Goal: Task Accomplishment & Management: Complete application form

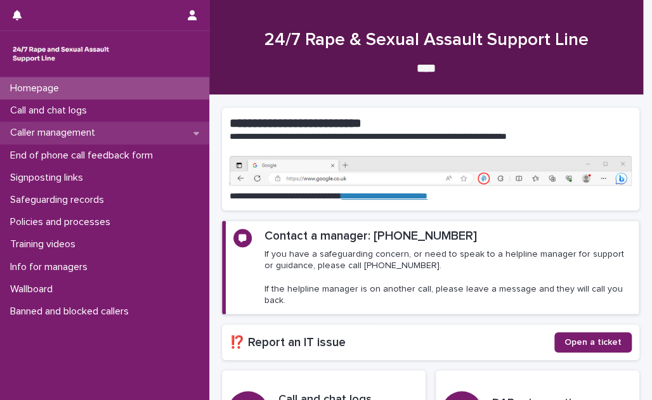
click at [116, 132] on div "Caller management" at bounding box center [104, 133] width 209 height 22
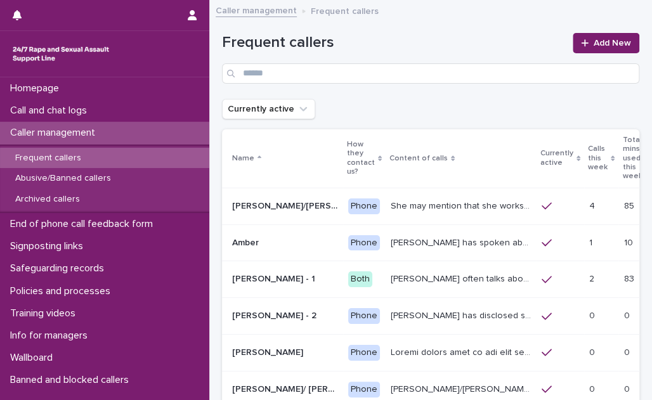
click at [588, 160] on p "Calls this week" at bounding box center [598, 158] width 20 height 32
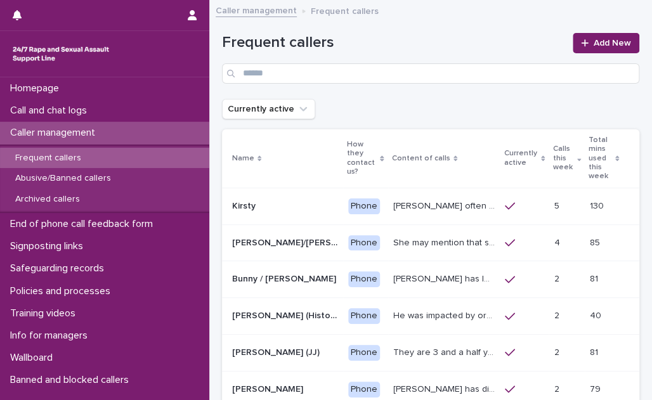
click at [428, 199] on p "Kirsty often talks about experiencing sexual violence by a family friend six ye…" at bounding box center [445, 205] width 105 height 13
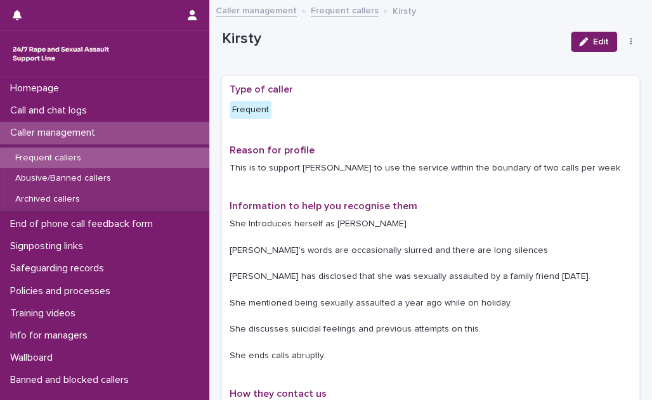
click at [333, 13] on link "Frequent callers" at bounding box center [345, 10] width 68 height 15
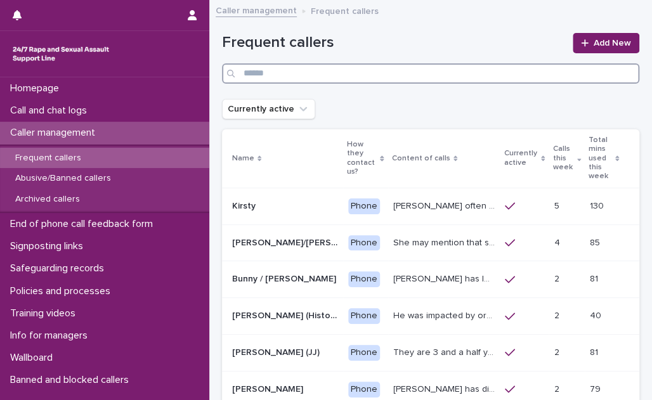
click at [324, 73] on input "Search" at bounding box center [430, 73] width 417 height 20
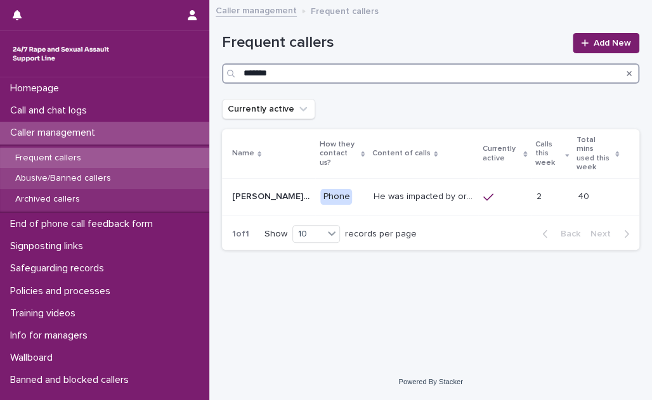
type input "*******"
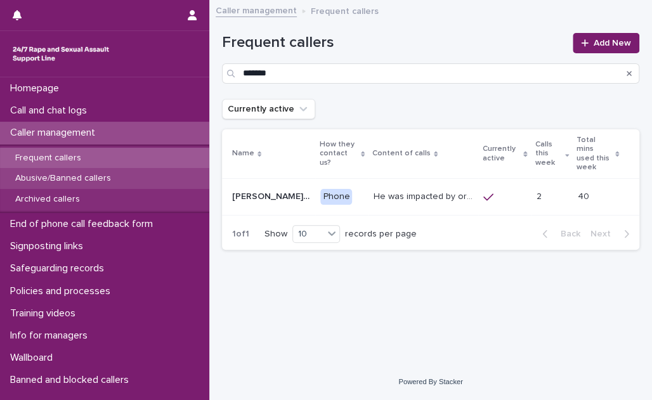
click at [82, 171] on div "Abusive/Banned callers" at bounding box center [104, 178] width 209 height 21
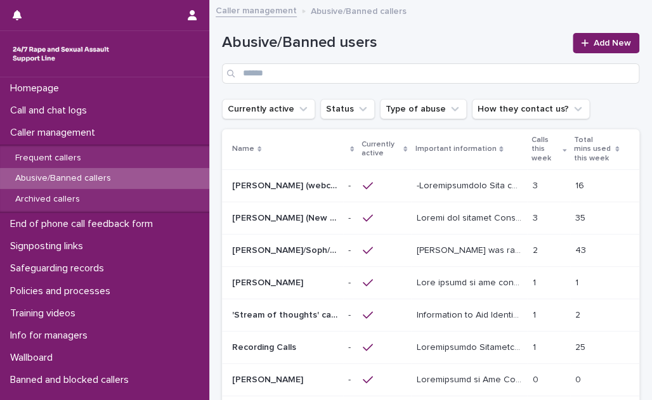
click at [478, 219] on p at bounding box center [470, 217] width 108 height 13
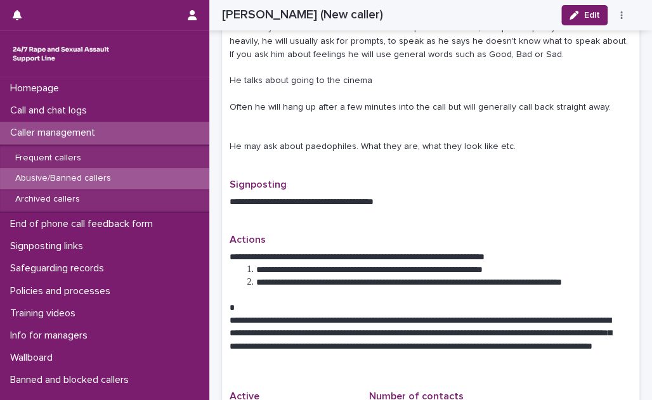
scroll to position [577, 0]
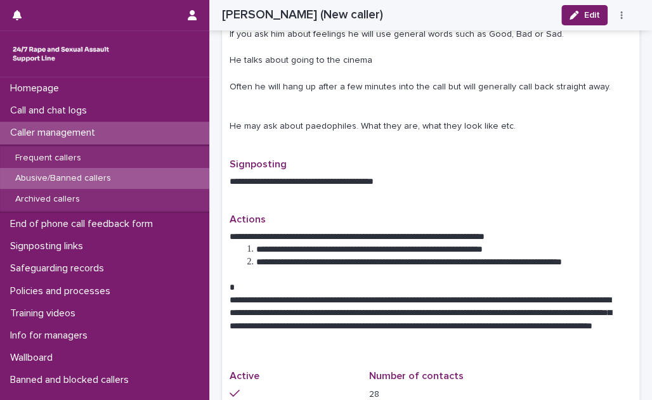
click at [105, 173] on div "Abusive/Banned callers" at bounding box center [104, 178] width 209 height 21
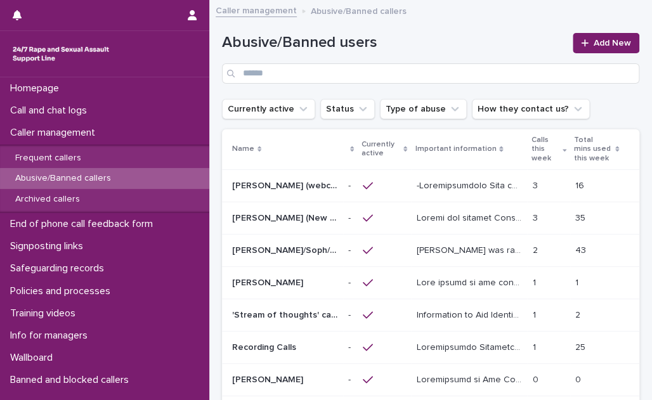
click at [533, 160] on p "Calls this week" at bounding box center [545, 149] width 28 height 32
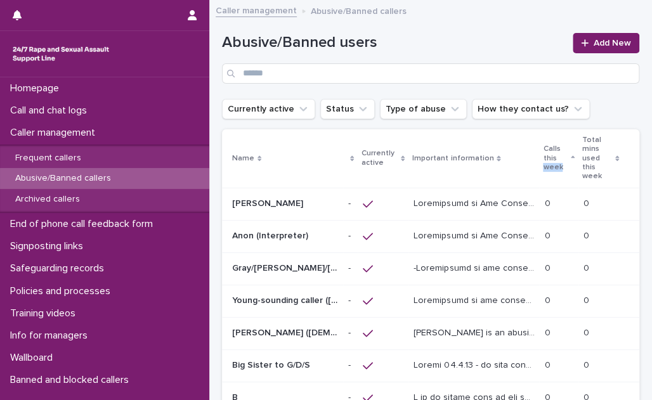
click at [543, 160] on p "Calls this week" at bounding box center [555, 158] width 24 height 32
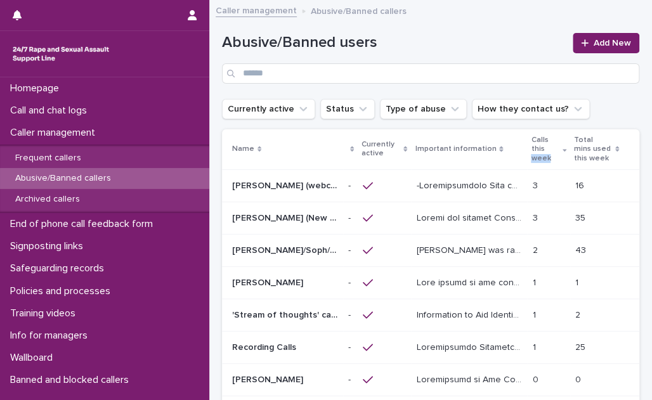
click at [533, 160] on p "Calls this week" at bounding box center [545, 149] width 28 height 32
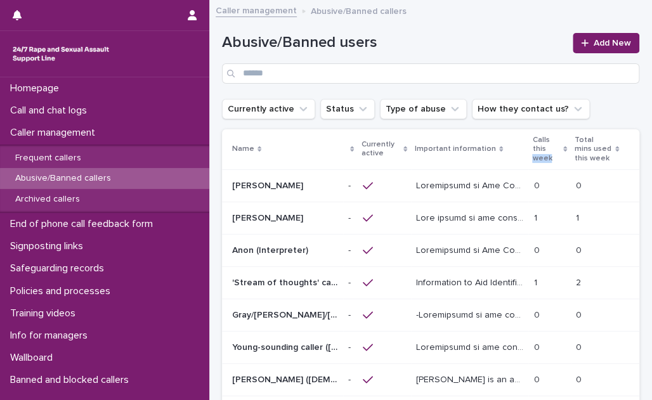
click at [533, 160] on p "Calls this week" at bounding box center [546, 149] width 28 height 32
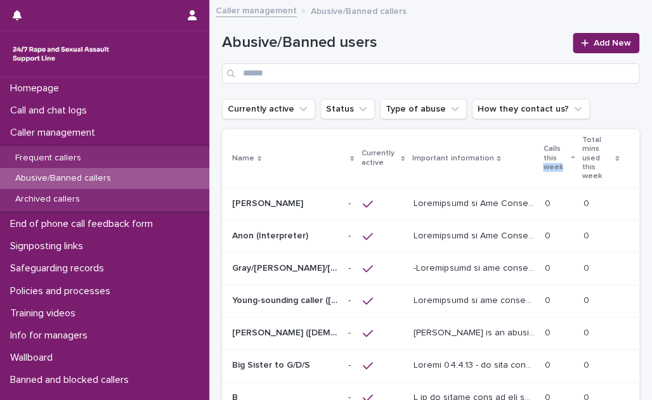
click at [543, 160] on p "Calls this week" at bounding box center [555, 158] width 24 height 32
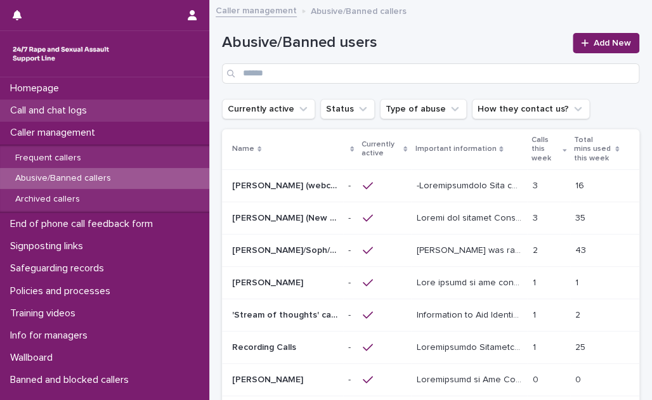
click at [105, 105] on div "Call and chat logs" at bounding box center [104, 111] width 209 height 22
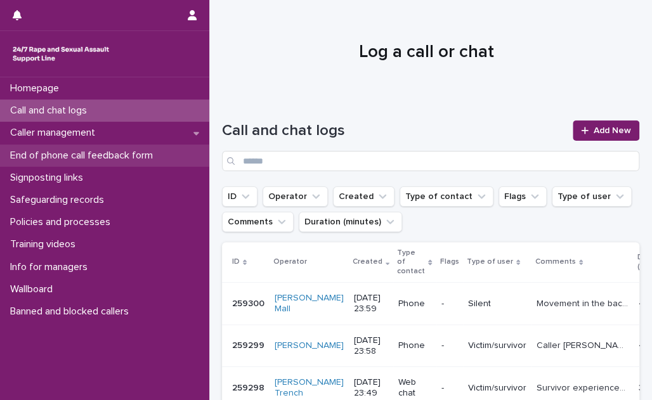
click at [126, 156] on p "End of phone call feedback form" at bounding box center [84, 156] width 158 height 12
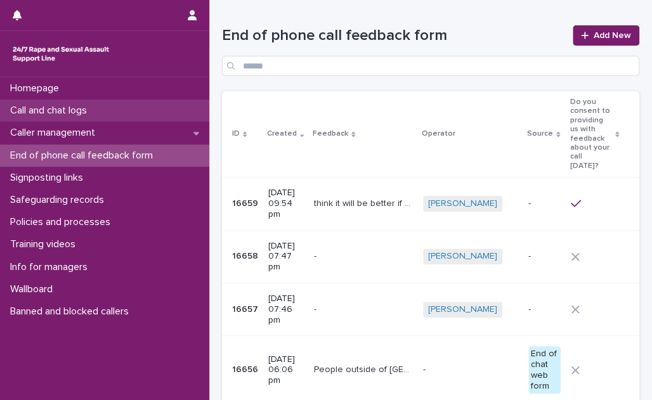
click at [112, 108] on div "Call and chat logs" at bounding box center [104, 111] width 209 height 22
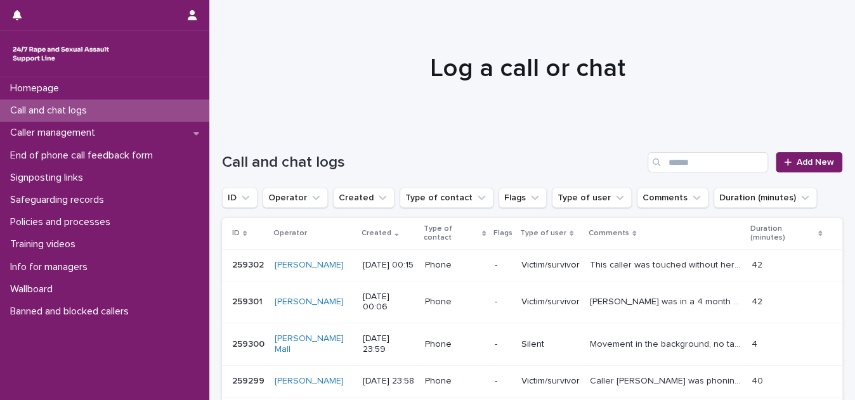
click at [454, 139] on div "Call and chat logs Add New" at bounding box center [532, 157] width 620 height 61
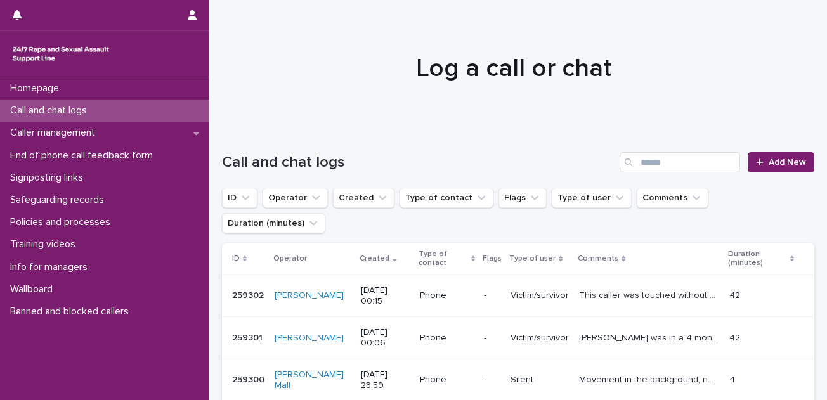
drag, startPoint x: 489, startPoint y: 115, endPoint x: 394, endPoint y: 119, distance: 95.3
click at [394, 119] on div at bounding box center [513, 62] width 609 height 127
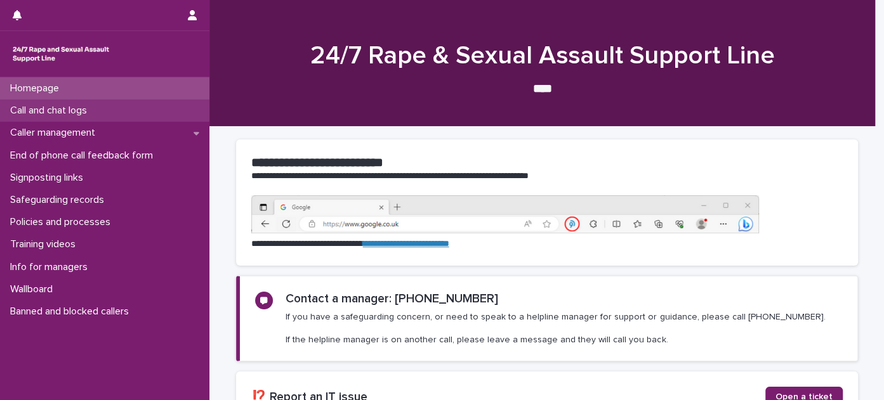
click at [53, 106] on p "Call and chat logs" at bounding box center [51, 111] width 92 height 12
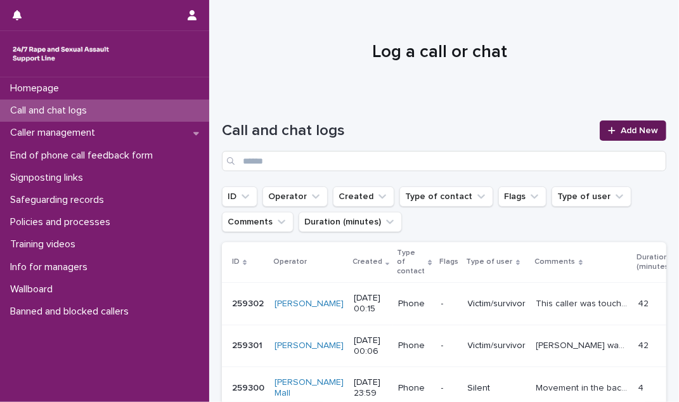
click at [648, 124] on link "Add New" at bounding box center [633, 131] width 67 height 20
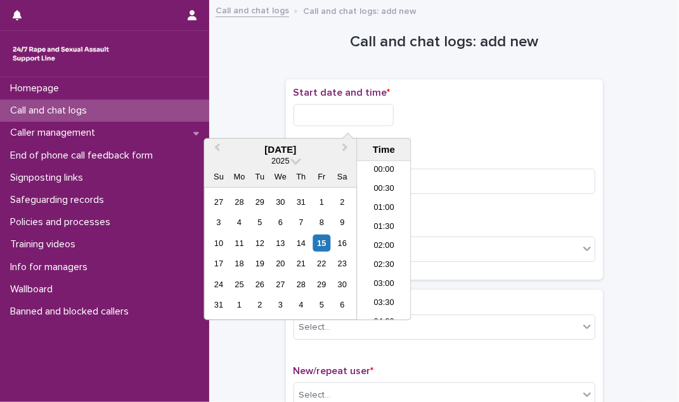
click at [394, 110] on input "text" at bounding box center [344, 115] width 100 height 22
drag, startPoint x: 388, startPoint y: 181, endPoint x: 381, endPoint y: 162, distance: 20.5
click at [388, 181] on li "00:30" at bounding box center [384, 189] width 54 height 19
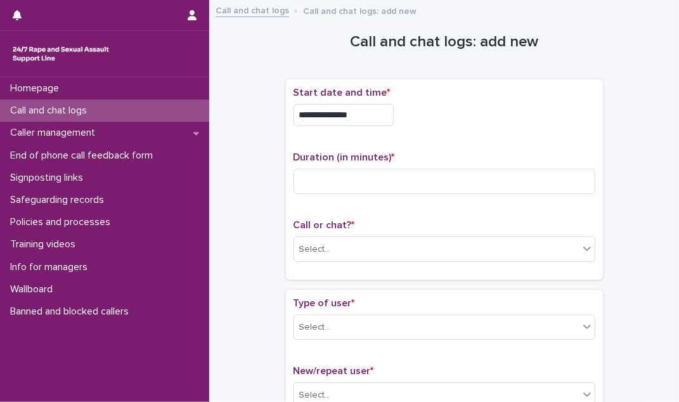
click at [370, 109] on input "**********" at bounding box center [344, 115] width 100 height 22
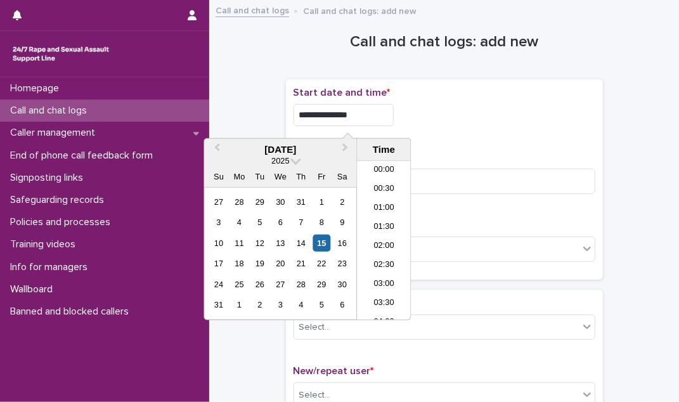
type input "**********"
click at [463, 144] on div "**********" at bounding box center [445, 179] width 302 height 185
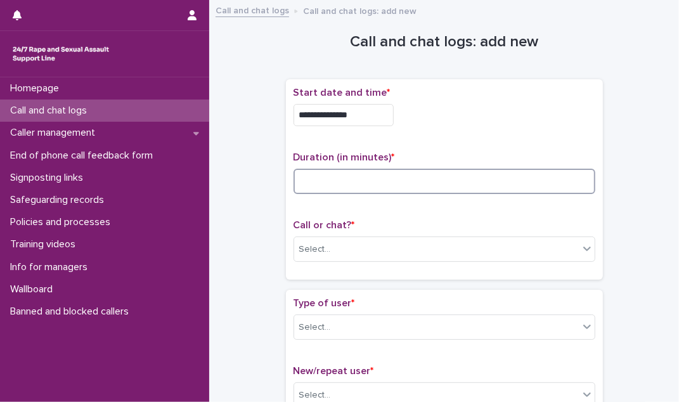
drag, startPoint x: 463, startPoint y: 144, endPoint x: 391, endPoint y: 179, distance: 80.3
click at [391, 179] on input at bounding box center [445, 181] width 302 height 25
type input "*"
click at [354, 249] on div "Select..." at bounding box center [436, 249] width 285 height 21
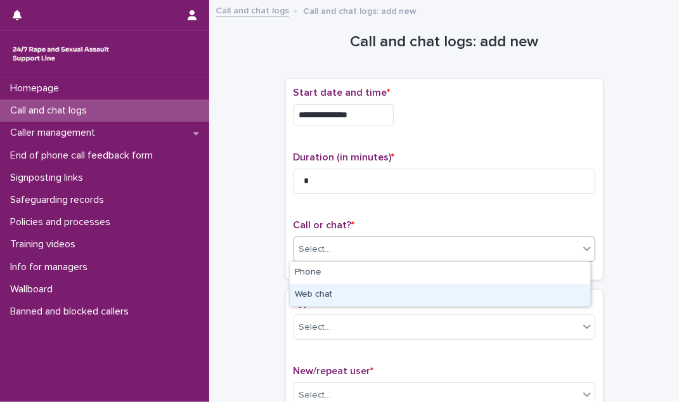
click at [348, 299] on div "Web chat" at bounding box center [440, 295] width 301 height 22
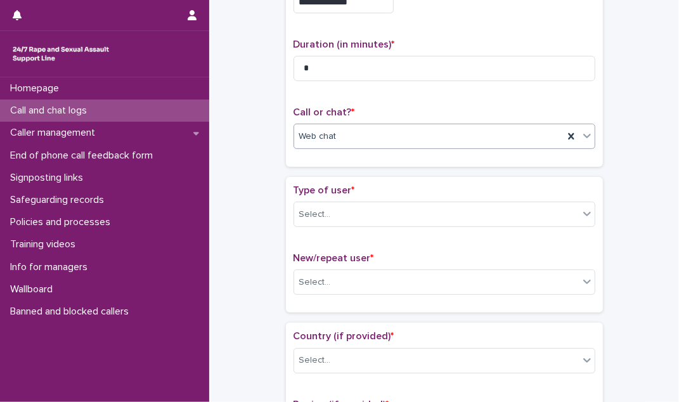
scroll to position [173, 0]
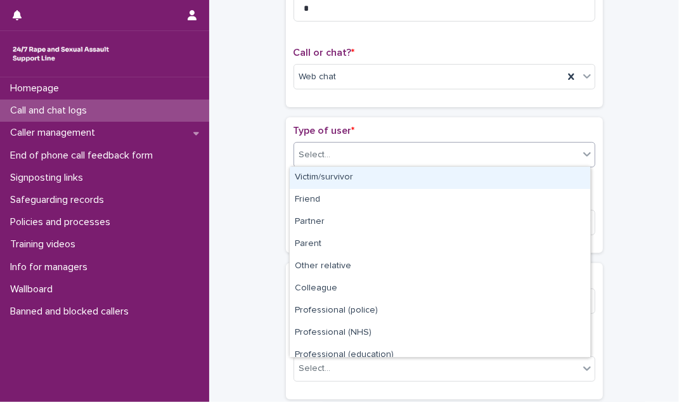
click at [406, 148] on div "Select..." at bounding box center [436, 155] width 285 height 21
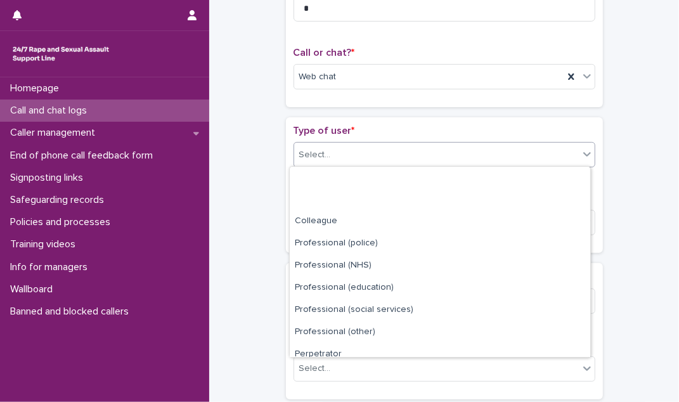
scroll to position [142, 0]
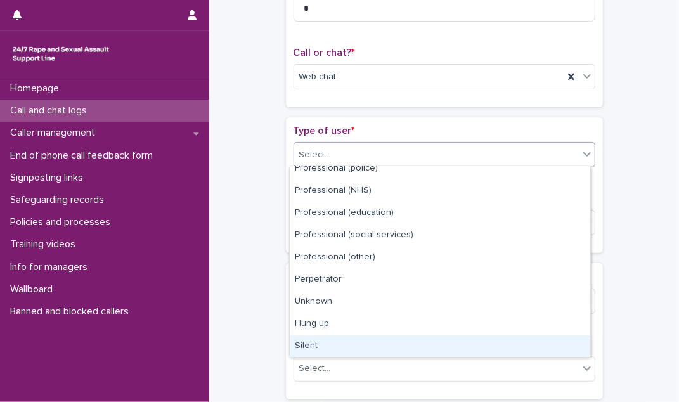
click at [384, 339] on div "Silent" at bounding box center [440, 347] width 301 height 22
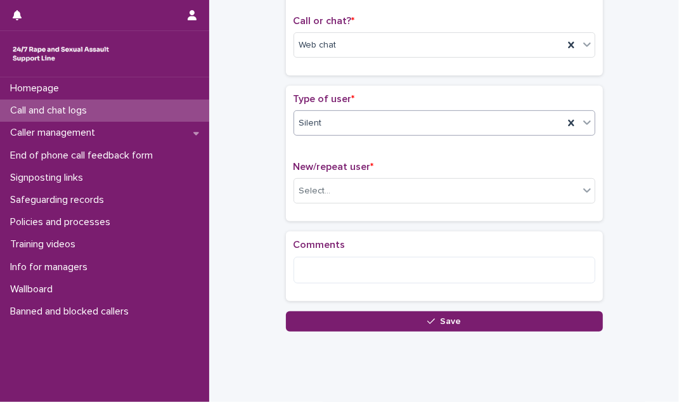
scroll to position [230, 0]
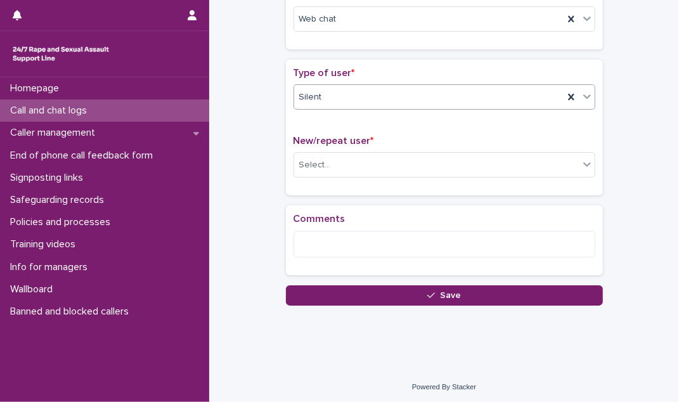
click at [445, 149] on div "New/repeat user * Select..." at bounding box center [445, 161] width 302 height 53
click at [444, 155] on div "Select..." at bounding box center [436, 165] width 285 height 21
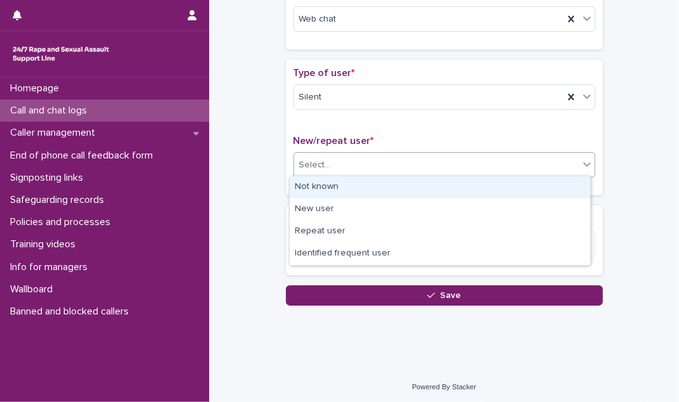
click at [442, 181] on div "Not known" at bounding box center [440, 187] width 301 height 22
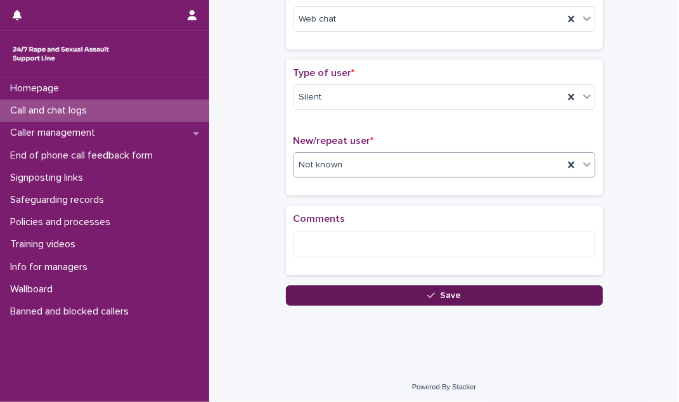
click at [428, 291] on icon "button" at bounding box center [432, 295] width 8 height 9
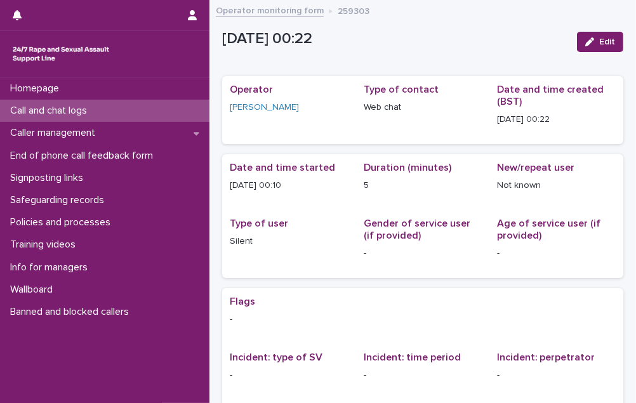
click at [84, 113] on p "Call and chat logs" at bounding box center [51, 111] width 92 height 12
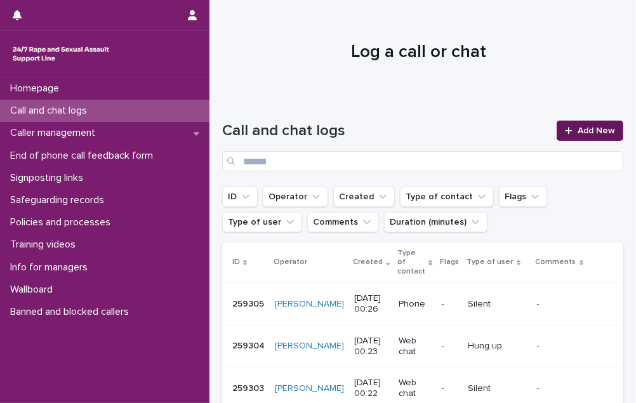
click at [593, 129] on span "Add New" at bounding box center [595, 130] width 37 height 9
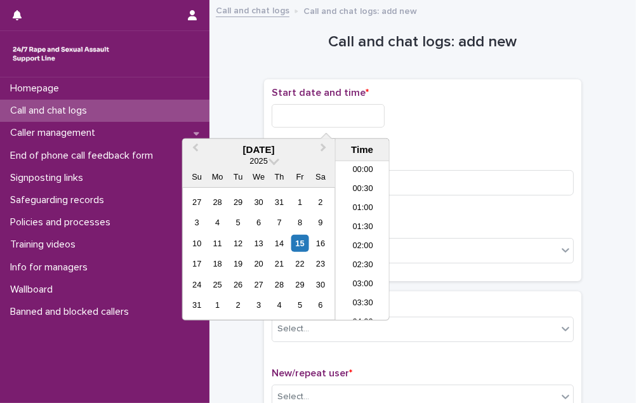
click at [365, 120] on input "text" at bounding box center [328, 115] width 113 height 23
drag, startPoint x: 369, startPoint y: 190, endPoint x: 369, endPoint y: 183, distance: 7.0
click at [369, 189] on li "00:30" at bounding box center [363, 189] width 54 height 19
click at [347, 122] on input "**********" at bounding box center [328, 115] width 113 height 23
type input "**********"
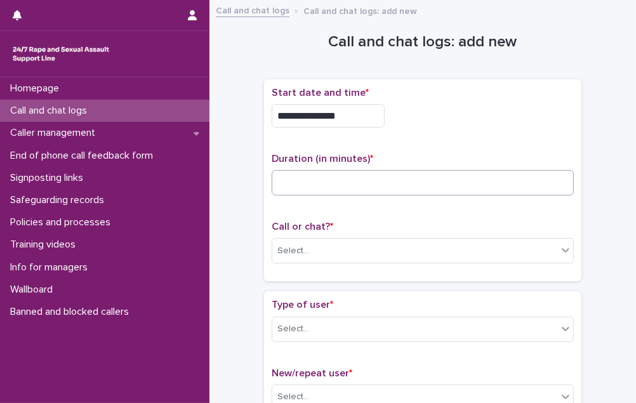
drag, startPoint x: 446, startPoint y: 131, endPoint x: 374, endPoint y: 175, distance: 84.3
click at [443, 133] on div "**********" at bounding box center [423, 112] width 302 height 51
click at [363, 177] on input at bounding box center [423, 182] width 302 height 25
type input "**"
click at [334, 243] on div "Select..." at bounding box center [414, 250] width 285 height 21
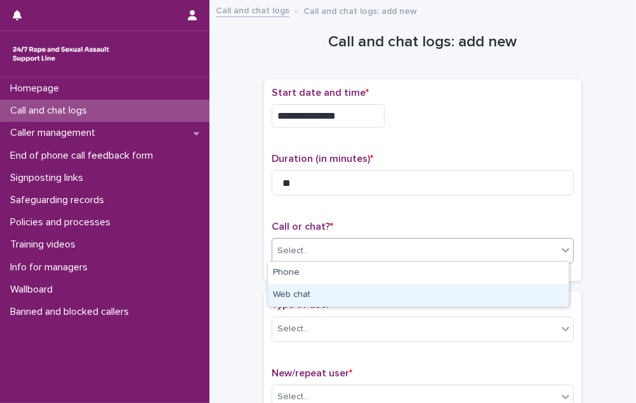
click at [336, 292] on div "Web chat" at bounding box center [418, 295] width 301 height 22
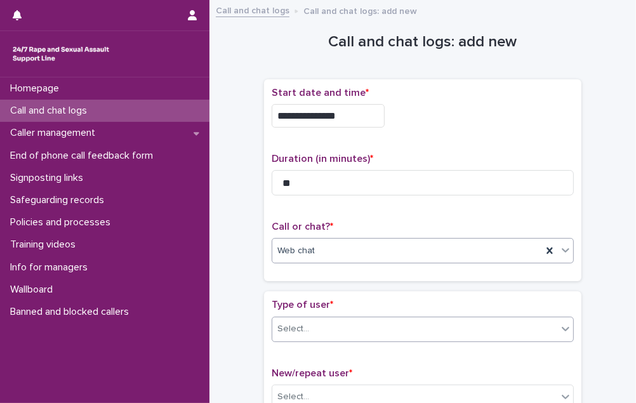
click at [343, 325] on div "Select..." at bounding box center [414, 328] width 285 height 21
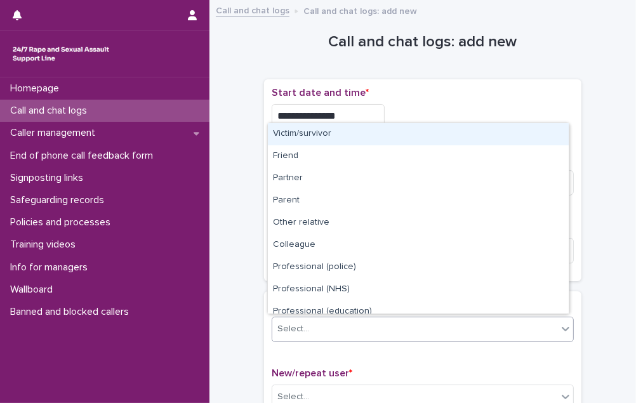
click at [360, 133] on div "Victim/survivor" at bounding box center [418, 134] width 301 height 22
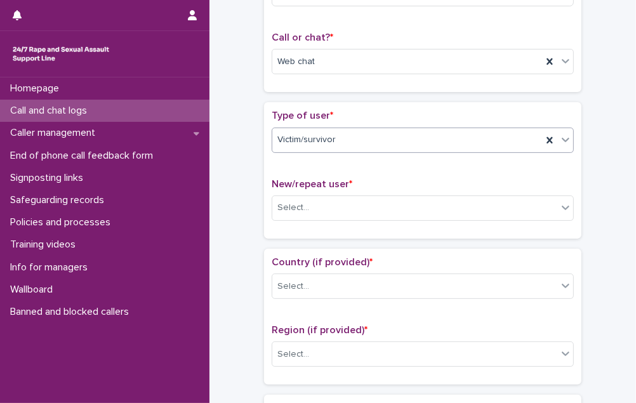
scroll to position [288, 0]
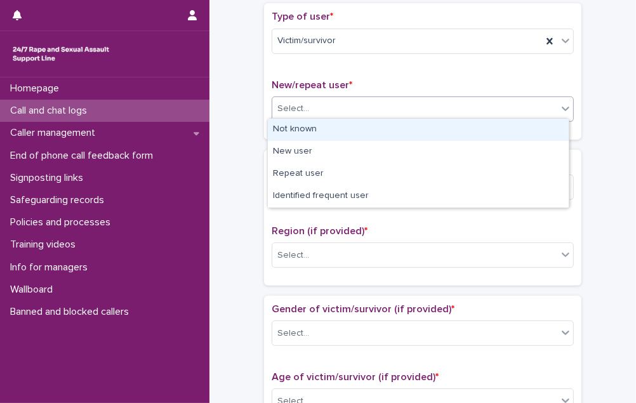
click at [377, 98] on div "Select..." at bounding box center [414, 108] width 285 height 21
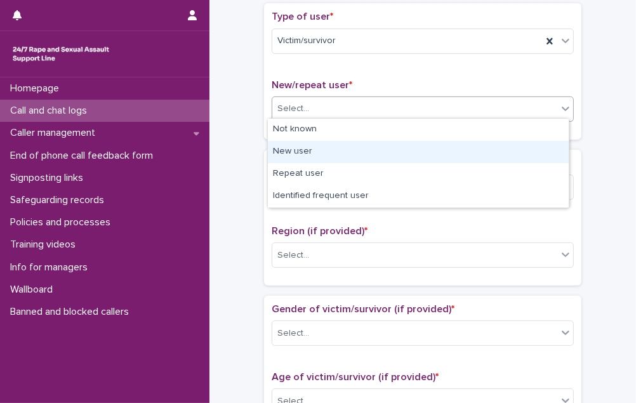
click at [357, 152] on div "New user" at bounding box center [418, 152] width 301 height 22
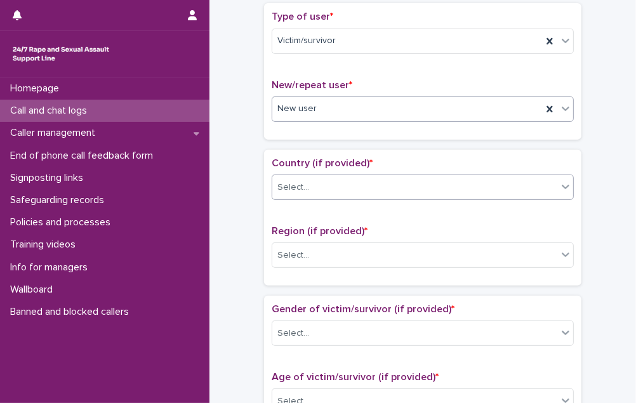
click at [357, 177] on div "Select..." at bounding box center [414, 187] width 285 height 21
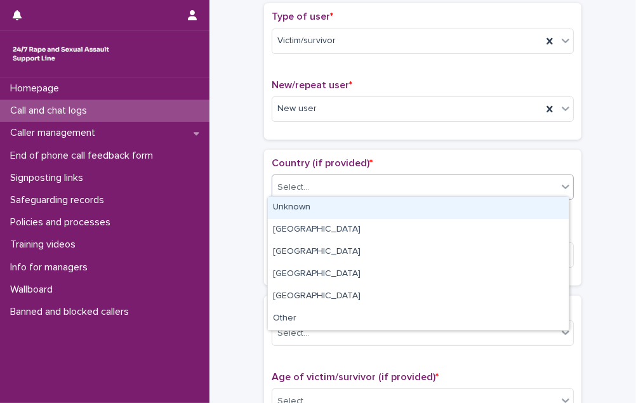
click at [348, 202] on div "Unknown" at bounding box center [418, 208] width 301 height 22
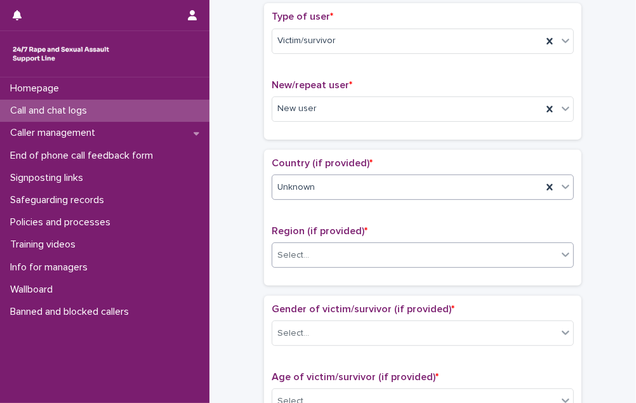
click at [350, 257] on div "Select..." at bounding box center [414, 255] width 285 height 21
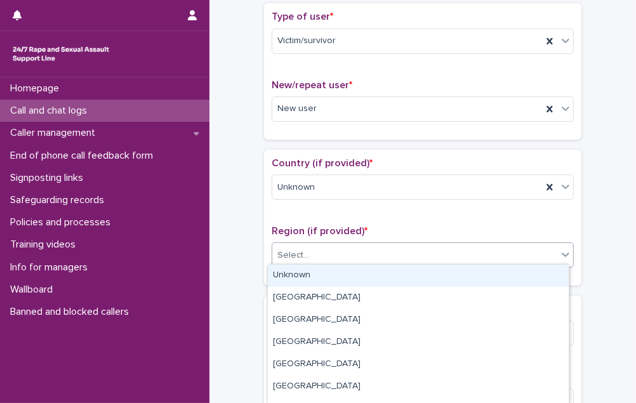
click at [344, 273] on div "Unknown" at bounding box center [418, 276] width 301 height 22
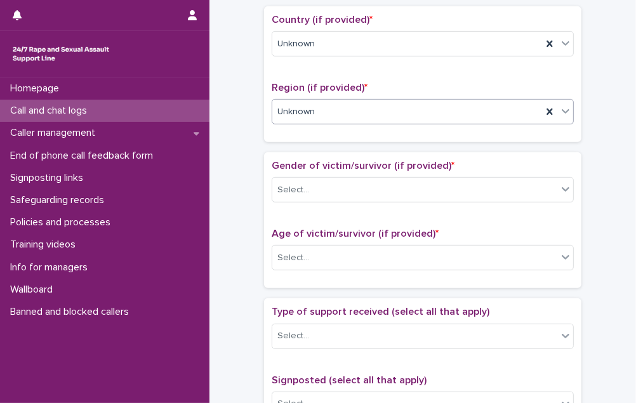
scroll to position [519, 0]
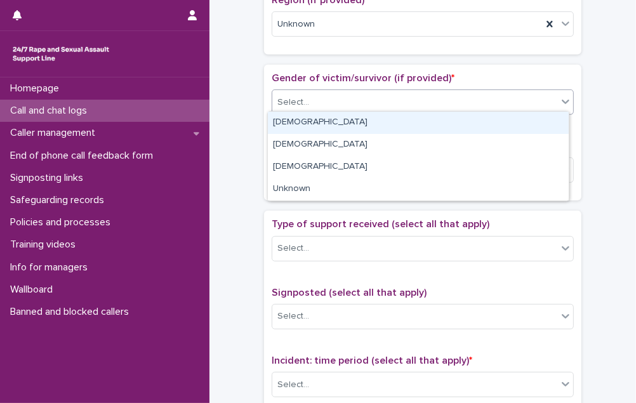
click at [377, 101] on div "Select..." at bounding box center [414, 102] width 285 height 21
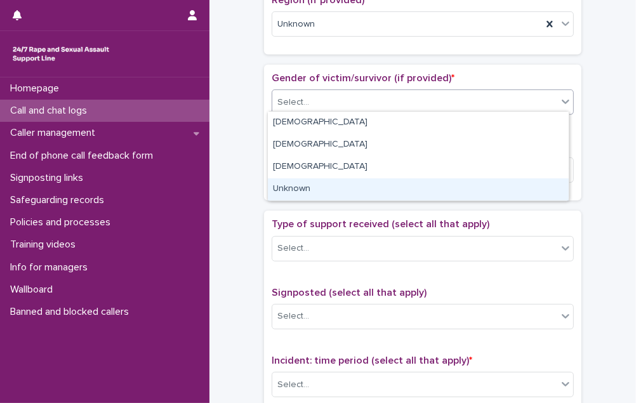
click at [370, 186] on div "Unknown" at bounding box center [418, 189] width 301 height 22
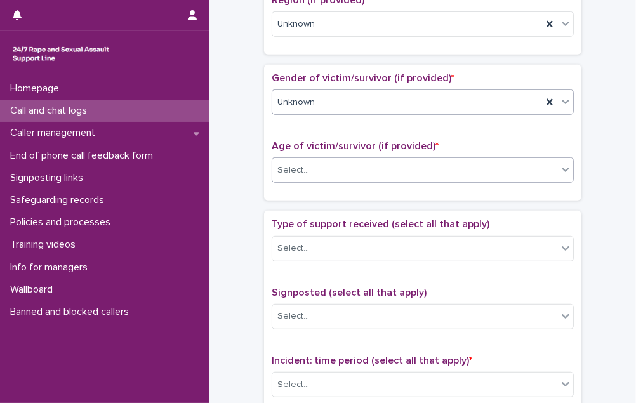
click at [370, 169] on div "Select..." at bounding box center [414, 170] width 285 height 21
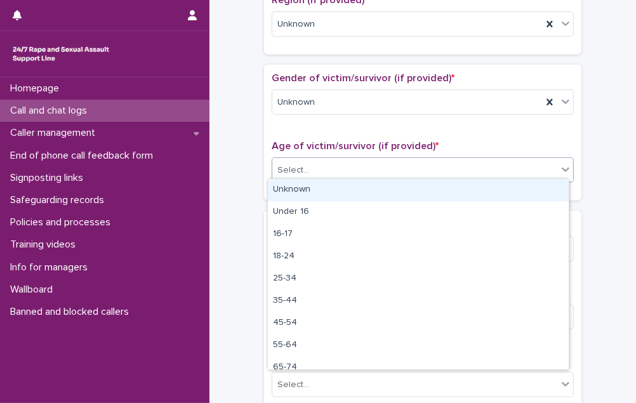
click at [369, 190] on div "Unknown" at bounding box center [418, 190] width 301 height 22
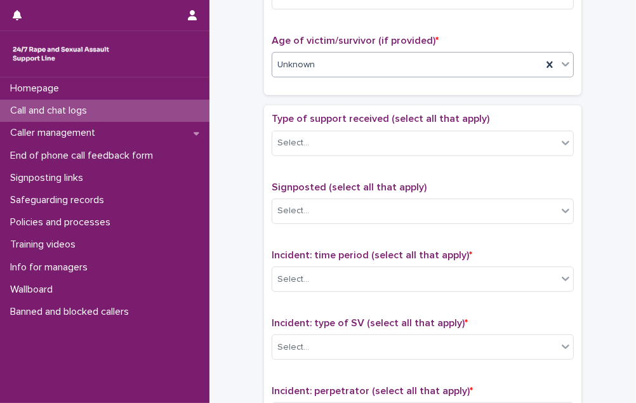
scroll to position [634, 0]
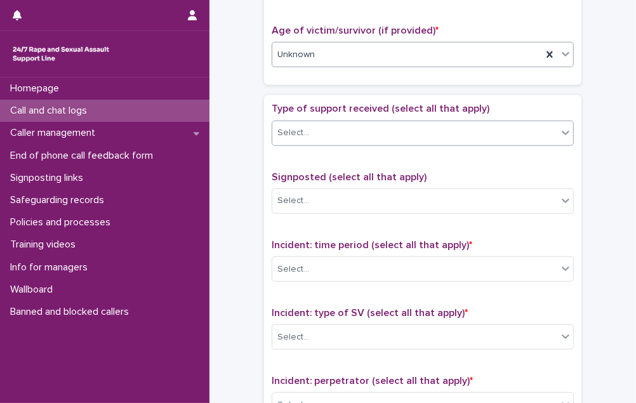
click at [370, 134] on div "Select..." at bounding box center [414, 132] width 285 height 21
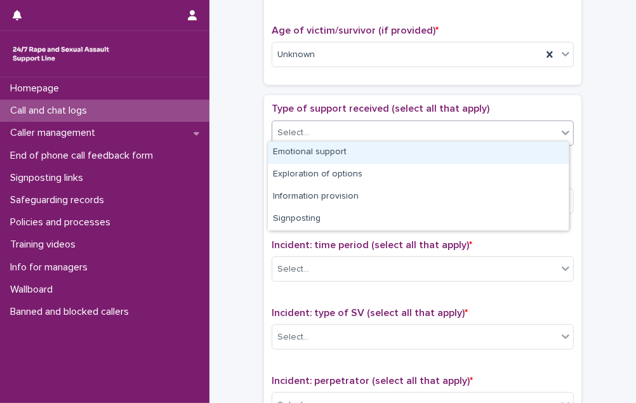
click at [369, 152] on div "Emotional support" at bounding box center [418, 152] width 301 height 22
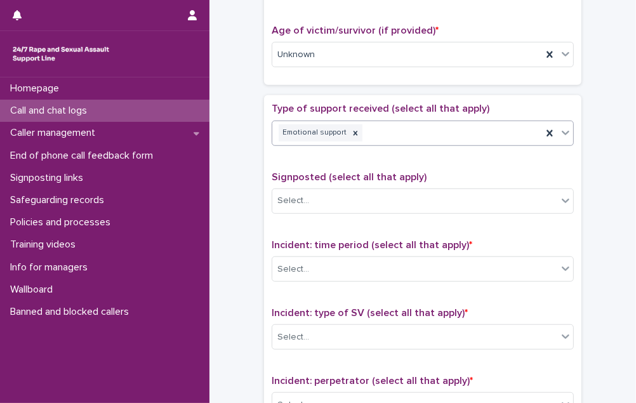
click at [384, 132] on div "Emotional support" at bounding box center [407, 133] width 270 height 22
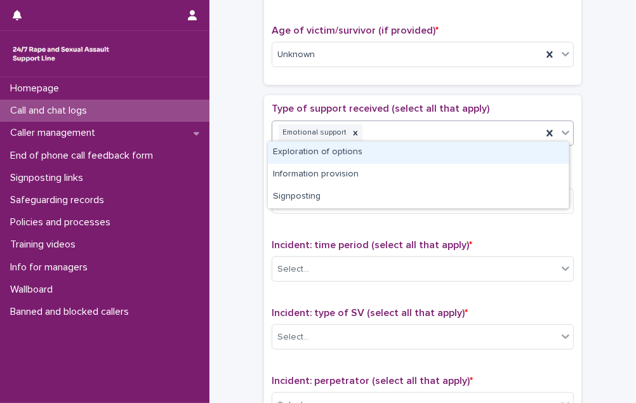
click at [379, 151] on div "Exploration of options" at bounding box center [418, 152] width 301 height 22
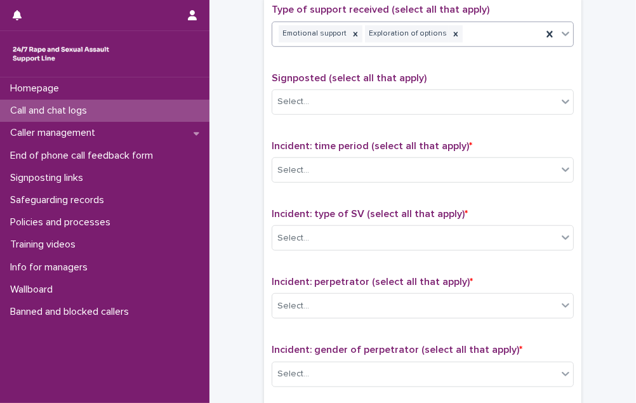
scroll to position [749, 0]
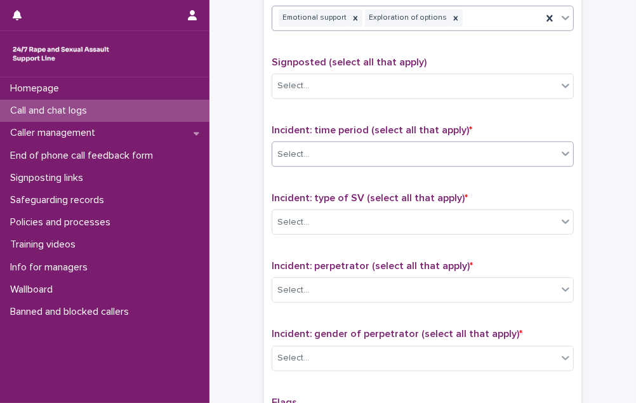
click at [393, 147] on div "Select..." at bounding box center [414, 154] width 285 height 21
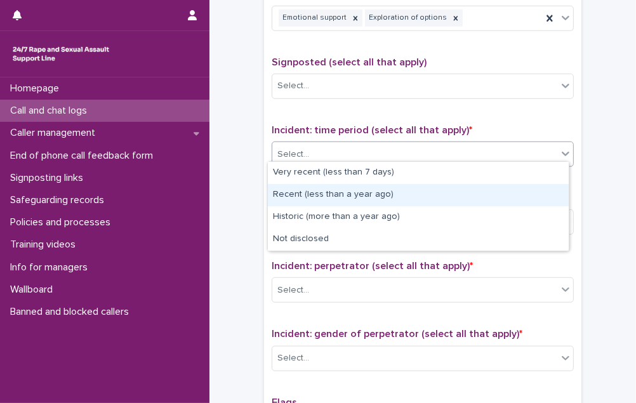
click at [381, 193] on div "Recent (less than a year ago)" at bounding box center [418, 195] width 301 height 22
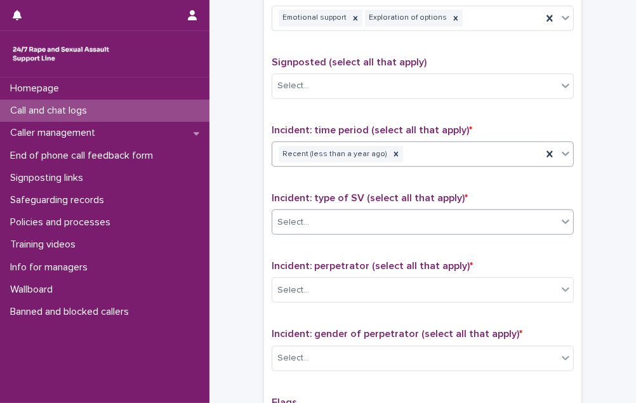
click at [369, 218] on div "Select..." at bounding box center [414, 222] width 285 height 21
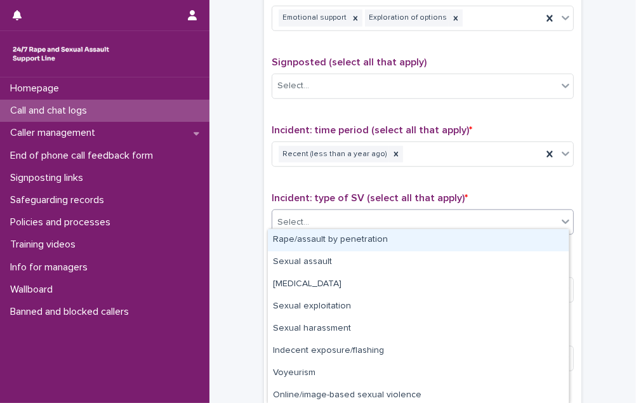
click at [365, 233] on div "Rape/assault by penetration" at bounding box center [418, 240] width 301 height 22
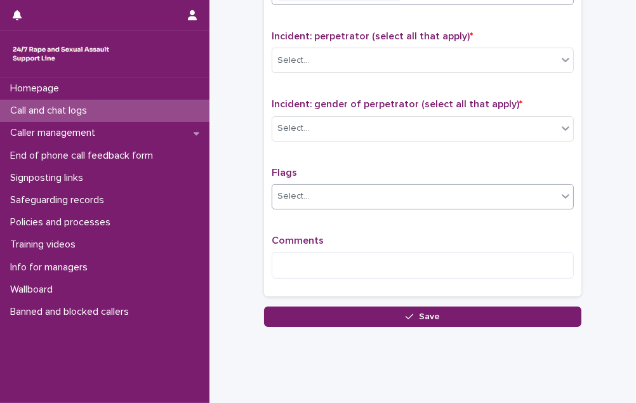
scroll to position [980, 0]
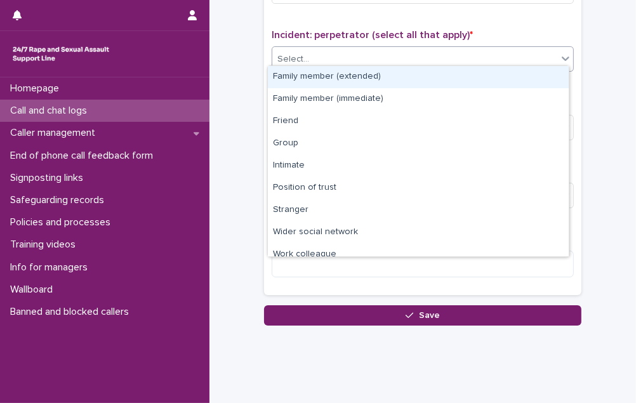
click at [379, 49] on div "Select..." at bounding box center [414, 59] width 285 height 21
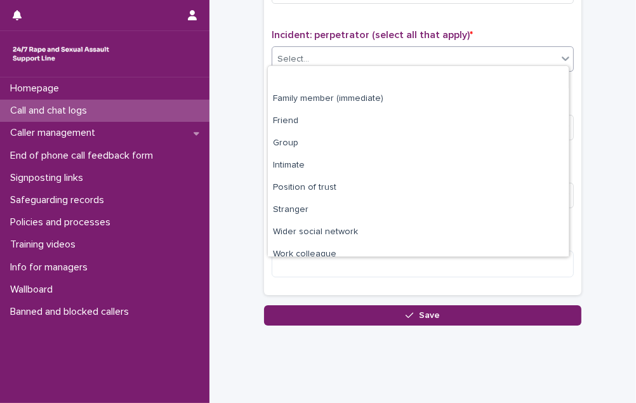
scroll to position [53, 0]
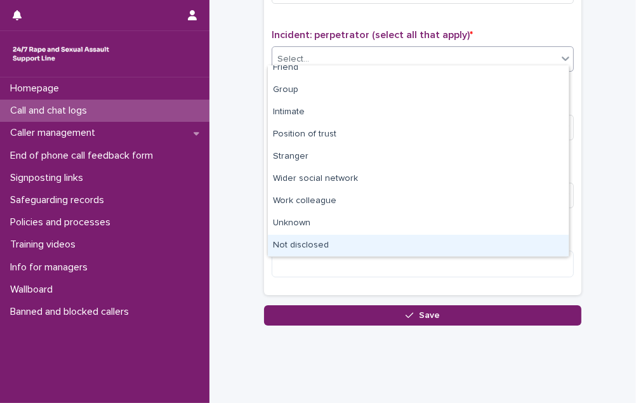
click at [351, 239] on div "Not disclosed" at bounding box center [418, 246] width 301 height 22
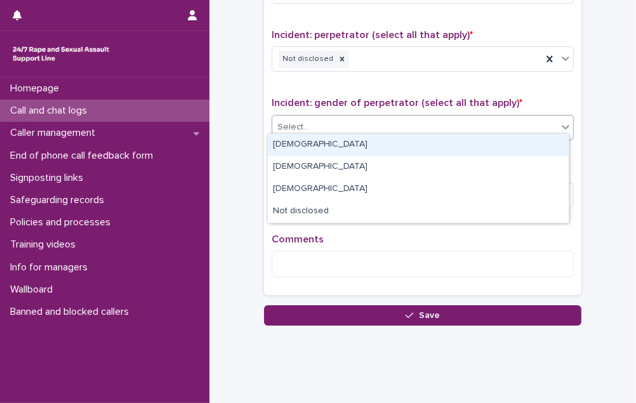
click at [351, 119] on div "Select..." at bounding box center [414, 127] width 285 height 21
click at [343, 137] on div "[DEMOGRAPHIC_DATA]" at bounding box center [418, 145] width 301 height 22
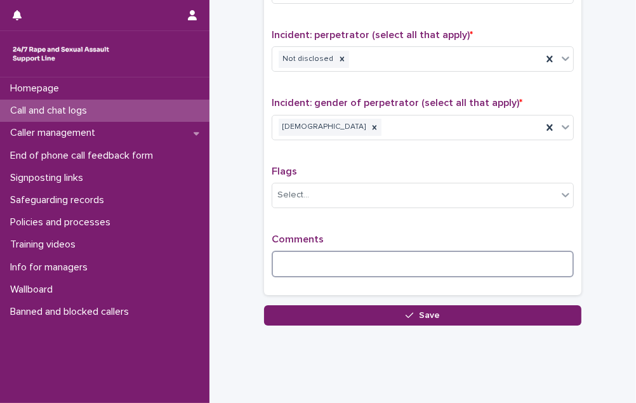
click at [296, 256] on textarea at bounding box center [423, 264] width 302 height 27
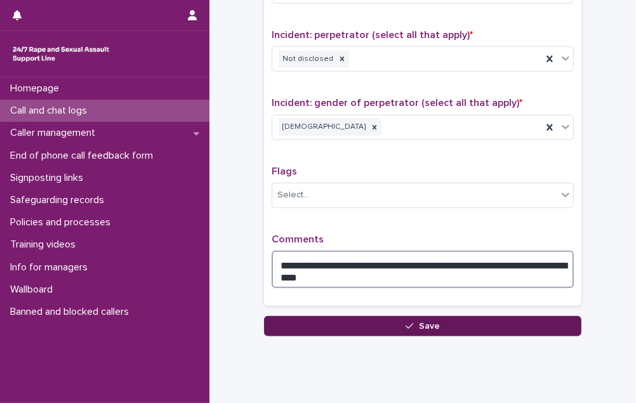
type textarea "**********"
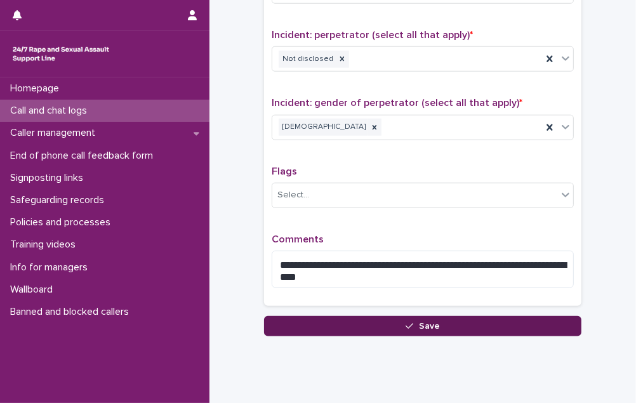
click at [314, 316] on button "Save" at bounding box center [422, 326] width 317 height 20
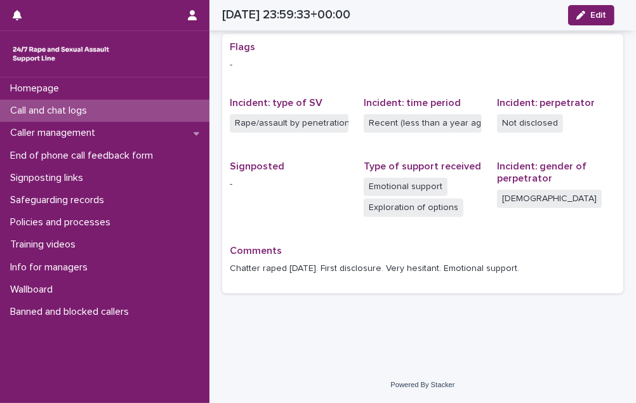
scroll to position [254, 0]
click at [60, 110] on p "Call and chat logs" at bounding box center [51, 111] width 92 height 12
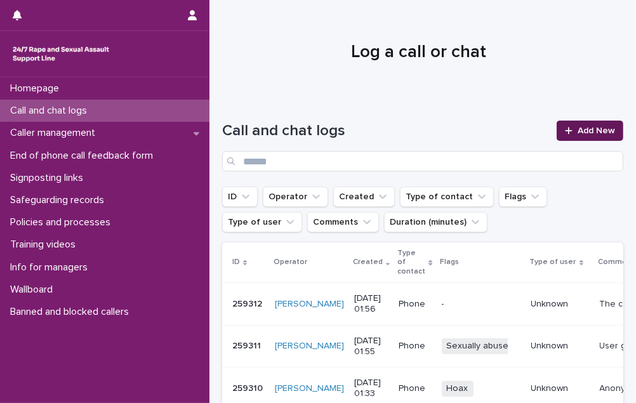
click at [577, 131] on span "Add New" at bounding box center [595, 130] width 37 height 9
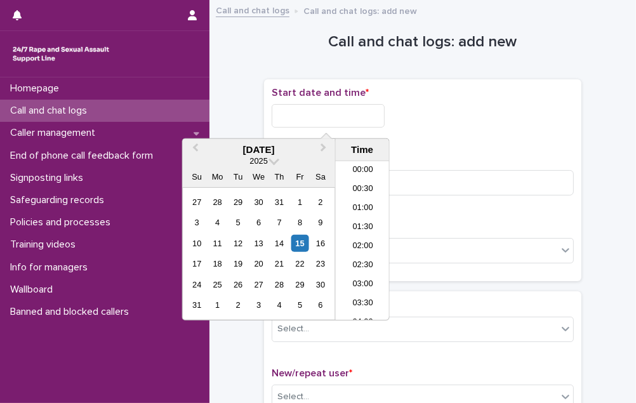
click at [365, 112] on input "text" at bounding box center [328, 115] width 113 height 23
click at [363, 210] on li "01:00" at bounding box center [363, 208] width 54 height 19
click at [350, 117] on input "**********" at bounding box center [328, 115] width 113 height 23
type input "**********"
click at [422, 127] on div "**********" at bounding box center [423, 112] width 302 height 51
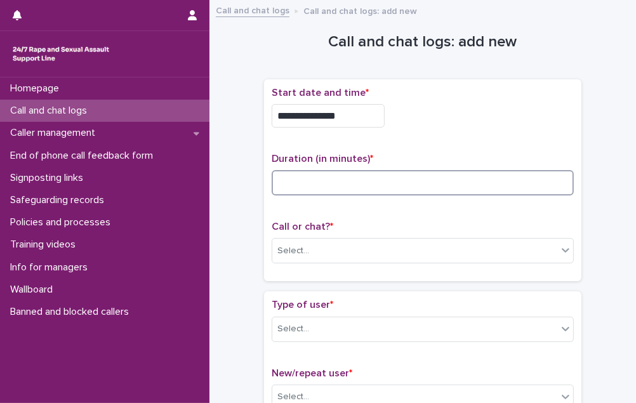
click at [341, 174] on input at bounding box center [423, 182] width 302 height 25
type input "**"
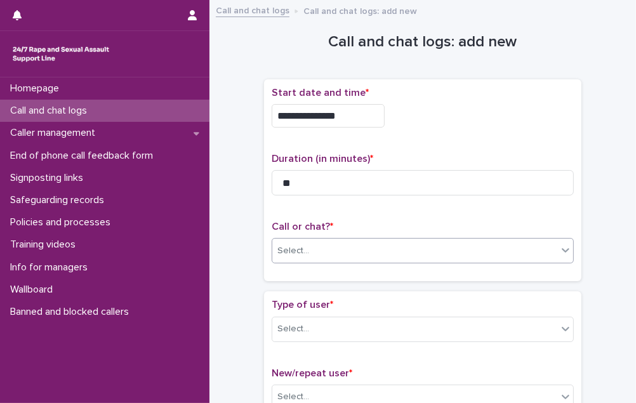
click at [320, 249] on div "Select..." at bounding box center [414, 250] width 285 height 21
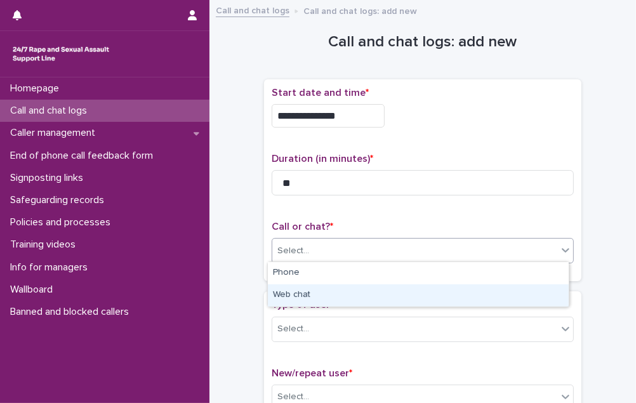
click at [316, 291] on div "Web chat" at bounding box center [418, 295] width 301 height 22
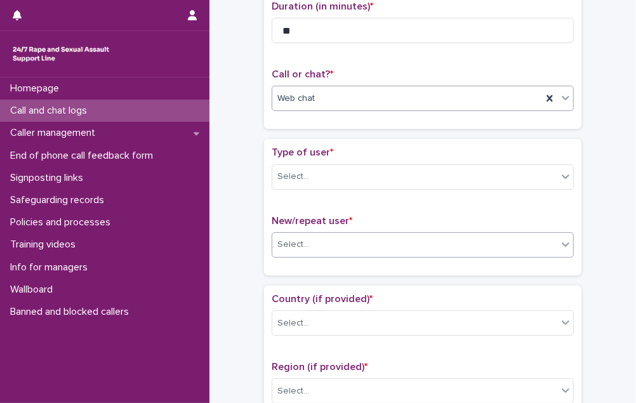
scroll to position [173, 0]
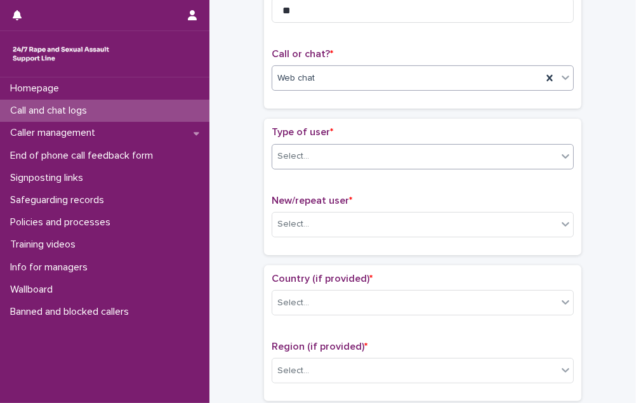
click at [381, 153] on div "Select..." at bounding box center [414, 156] width 285 height 21
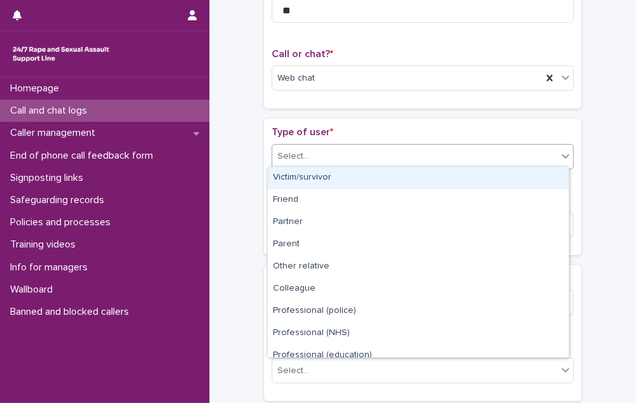
click at [370, 181] on div "Victim/survivor" at bounding box center [418, 178] width 301 height 22
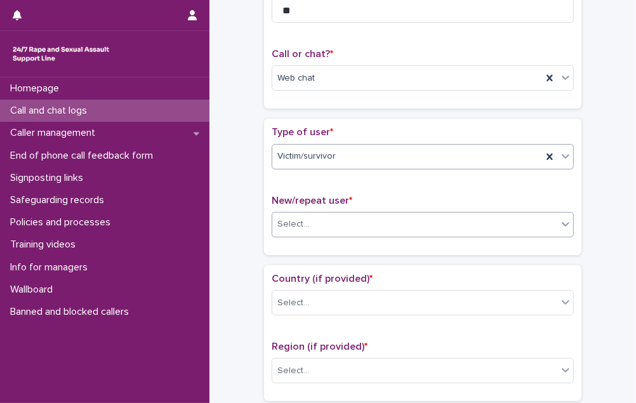
click at [365, 214] on div "Select..." at bounding box center [414, 224] width 285 height 21
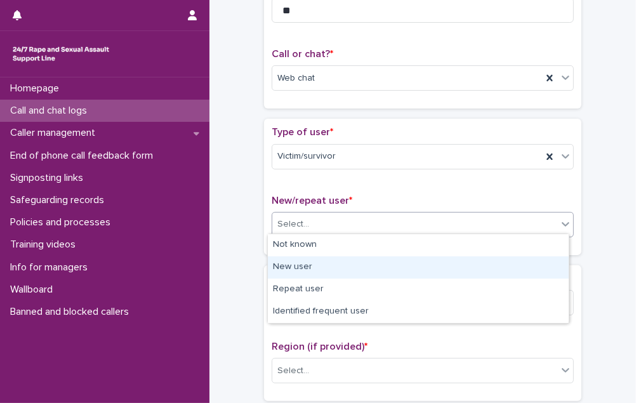
click at [349, 265] on div "New user" at bounding box center [418, 267] width 301 height 22
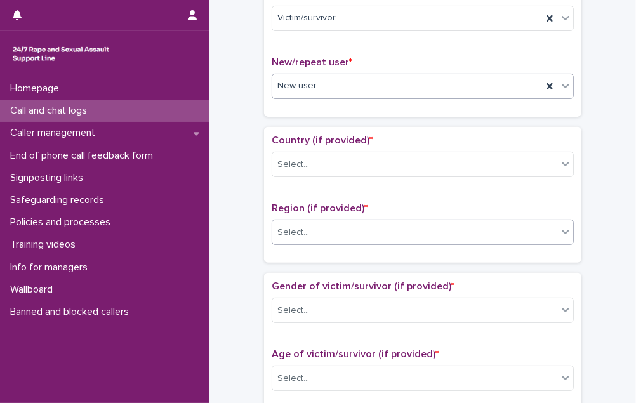
scroll to position [346, 0]
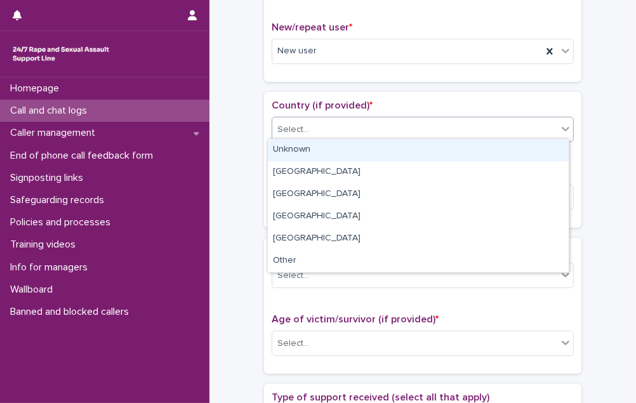
click at [393, 124] on div "Select..." at bounding box center [414, 129] width 285 height 21
click at [389, 149] on div "Unknown" at bounding box center [418, 150] width 301 height 22
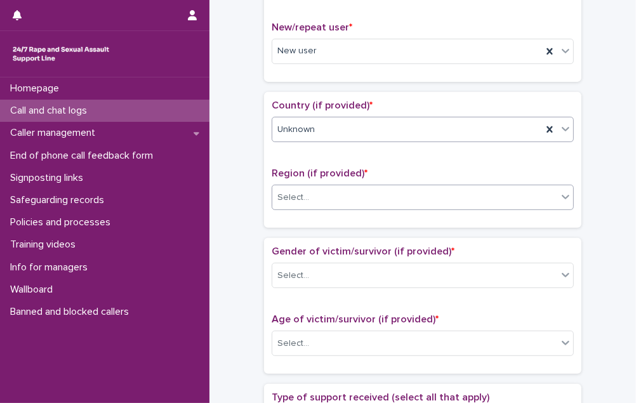
click at [374, 188] on div "Select..." at bounding box center [414, 197] width 285 height 21
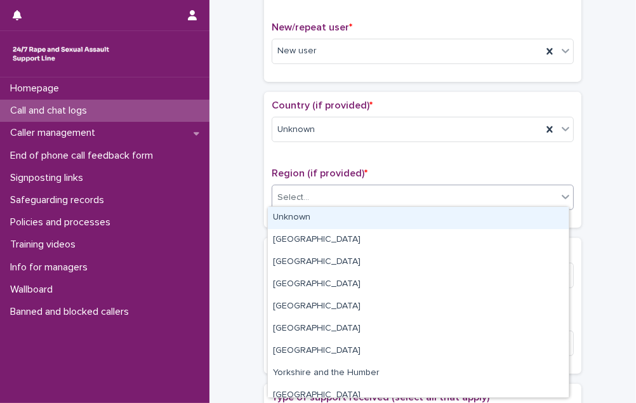
click at [364, 212] on div "Unknown" at bounding box center [418, 218] width 301 height 22
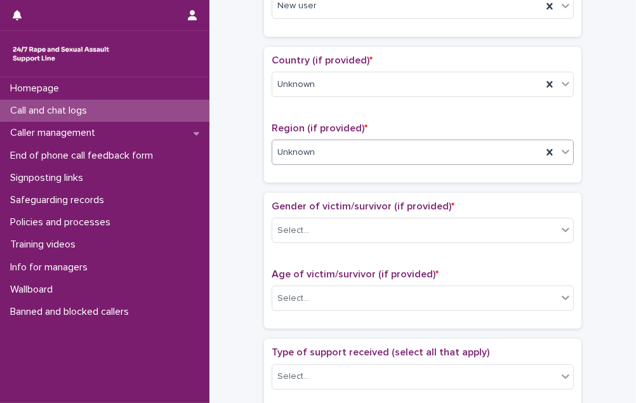
scroll to position [461, 0]
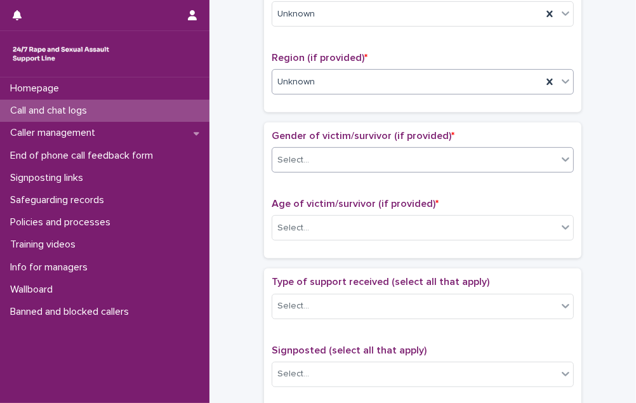
click at [376, 150] on div "Select..." at bounding box center [414, 160] width 285 height 21
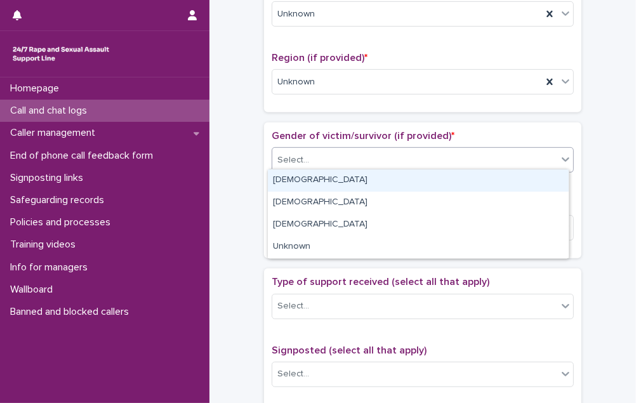
click at [370, 173] on div "[DEMOGRAPHIC_DATA]" at bounding box center [418, 180] width 301 height 22
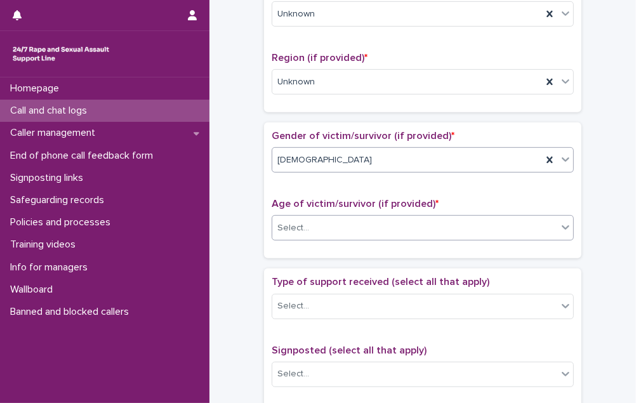
click at [367, 218] on div "Select..." at bounding box center [414, 228] width 285 height 21
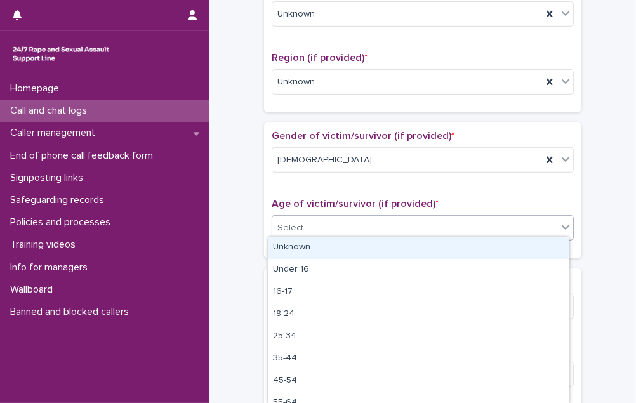
click at [357, 245] on div "Unknown" at bounding box center [418, 248] width 301 height 22
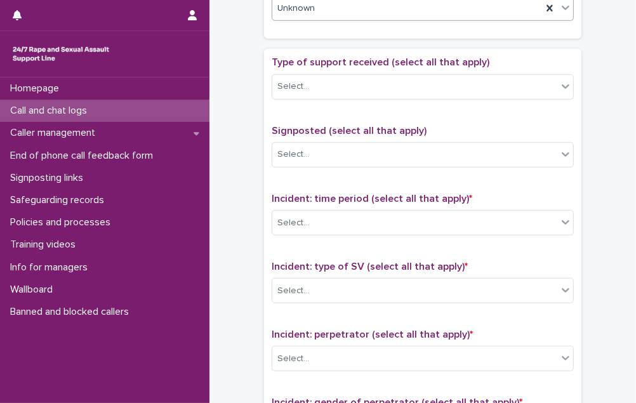
scroll to position [691, 0]
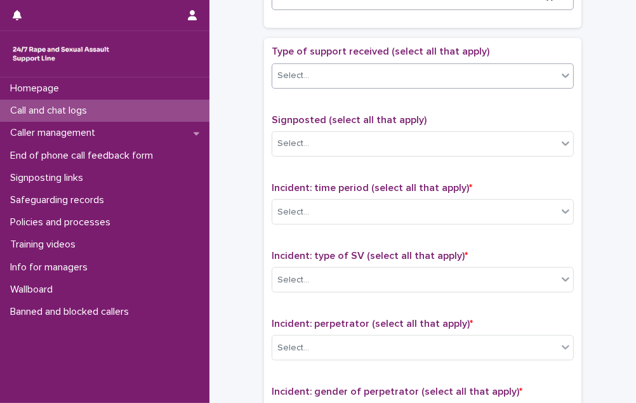
click at [391, 65] on div "Select..." at bounding box center [414, 75] width 285 height 21
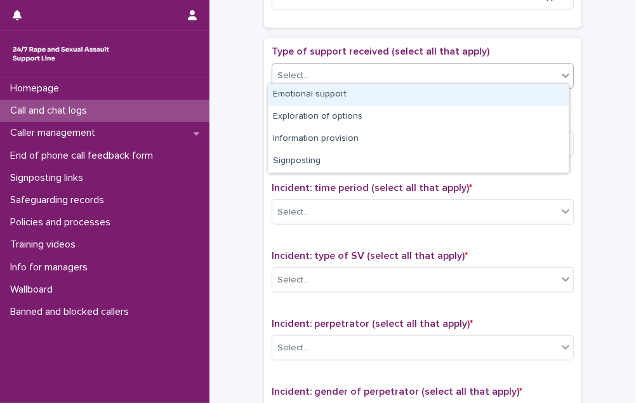
click at [368, 98] on div "Emotional support" at bounding box center [418, 95] width 301 height 22
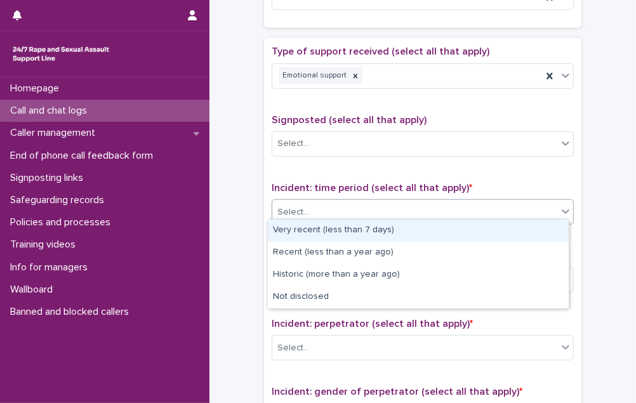
click at [377, 208] on div "Select..." at bounding box center [414, 212] width 285 height 21
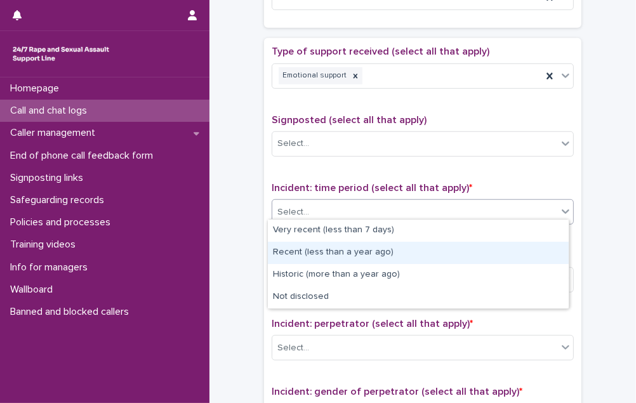
click at [374, 249] on div "Recent (less than a year ago)" at bounding box center [418, 253] width 301 height 22
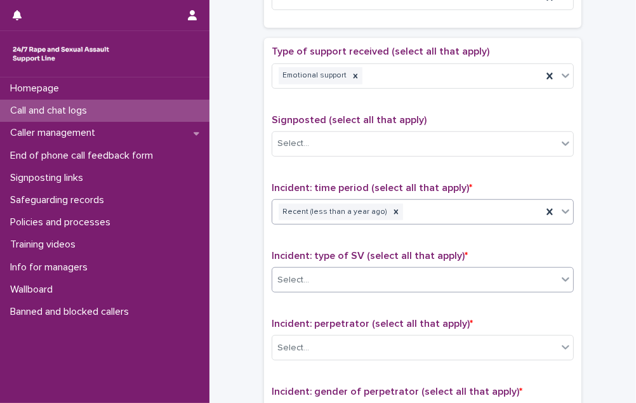
click at [366, 275] on div "Select..." at bounding box center [414, 280] width 285 height 21
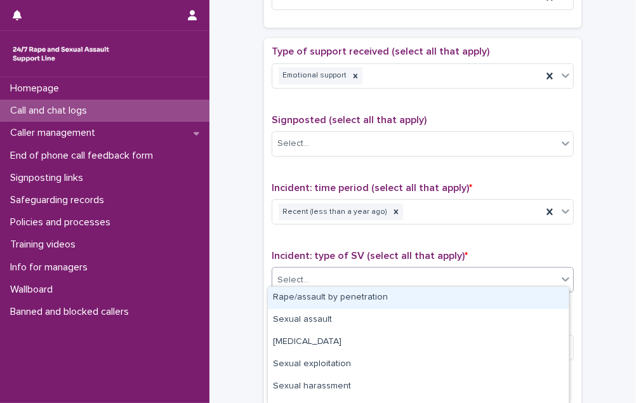
click at [358, 302] on div "Rape/assault by penetration" at bounding box center [418, 298] width 301 height 22
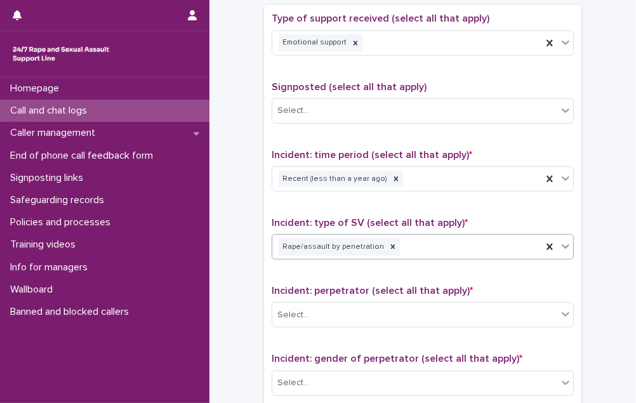
scroll to position [807, 0]
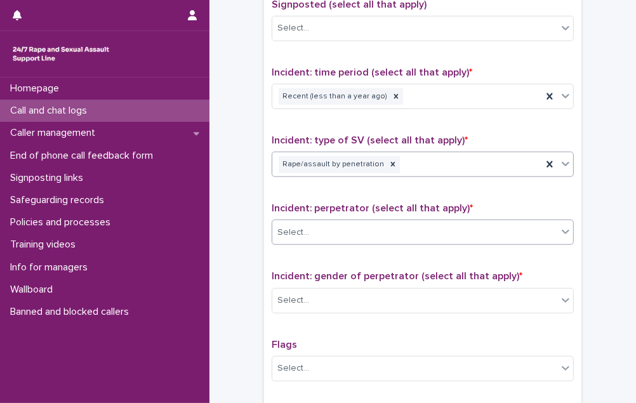
click at [382, 222] on div "Select..." at bounding box center [414, 232] width 285 height 21
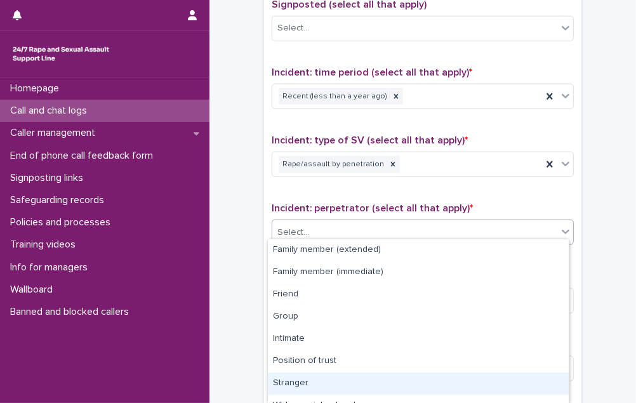
click at [344, 377] on div "Stranger" at bounding box center [418, 383] width 301 height 22
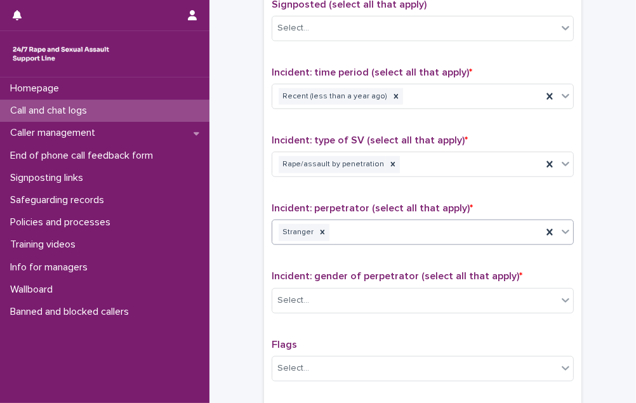
scroll to position [922, 0]
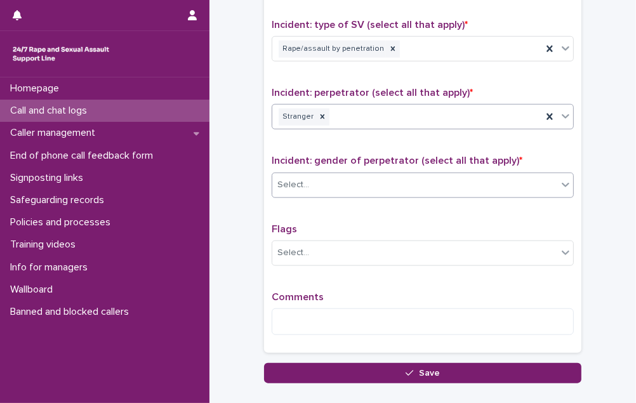
click at [399, 174] on div "Select..." at bounding box center [414, 184] width 285 height 21
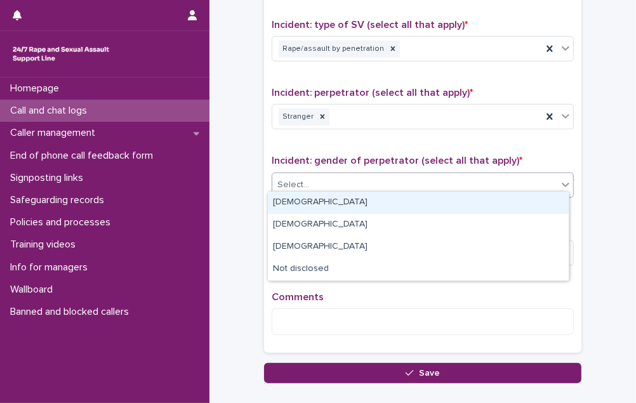
click at [386, 201] on div "[DEMOGRAPHIC_DATA]" at bounding box center [418, 203] width 301 height 22
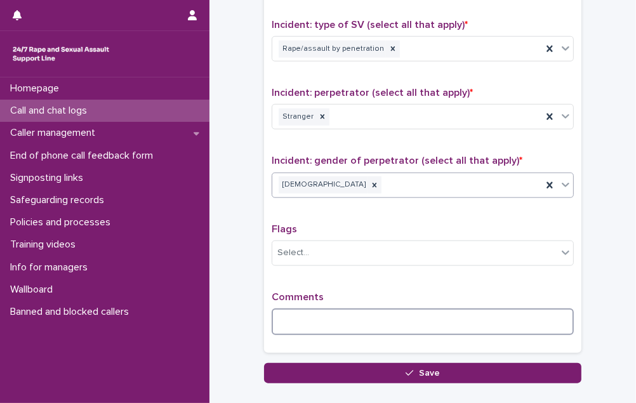
click at [294, 312] on textarea at bounding box center [423, 321] width 302 height 27
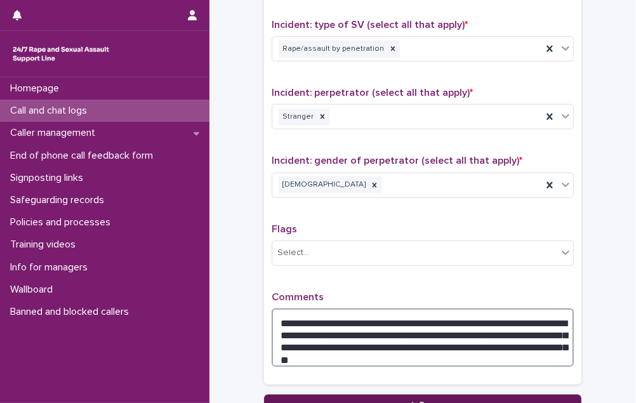
type textarea "**********"
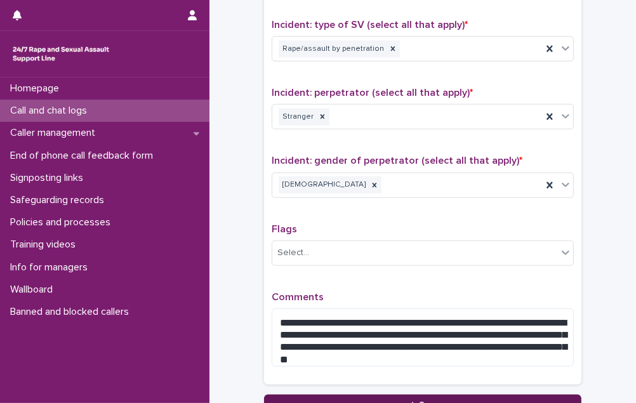
click at [422, 400] on span "Save" at bounding box center [429, 404] width 21 height 9
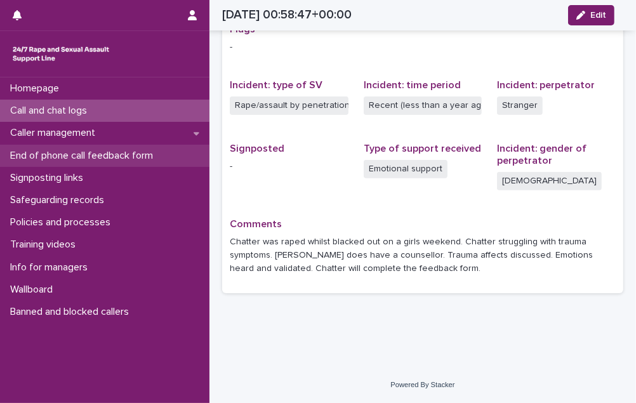
scroll to position [272, 0]
